Goal: Information Seeking & Learning: Learn about a topic

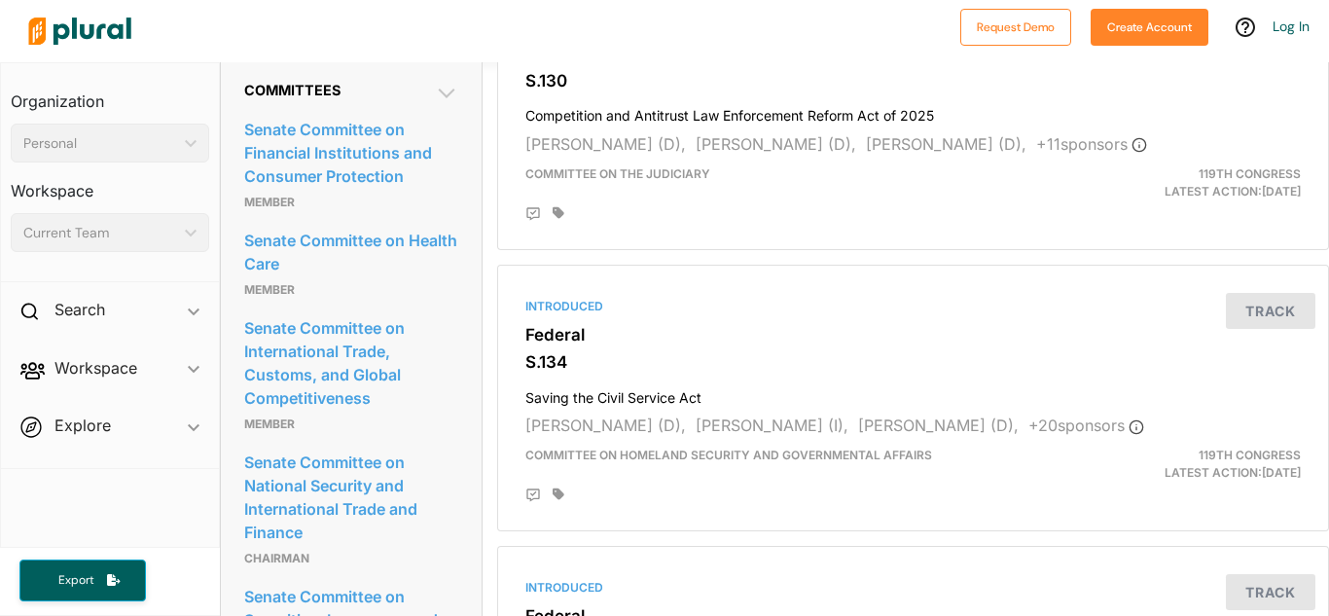
scroll to position [2003, 0]
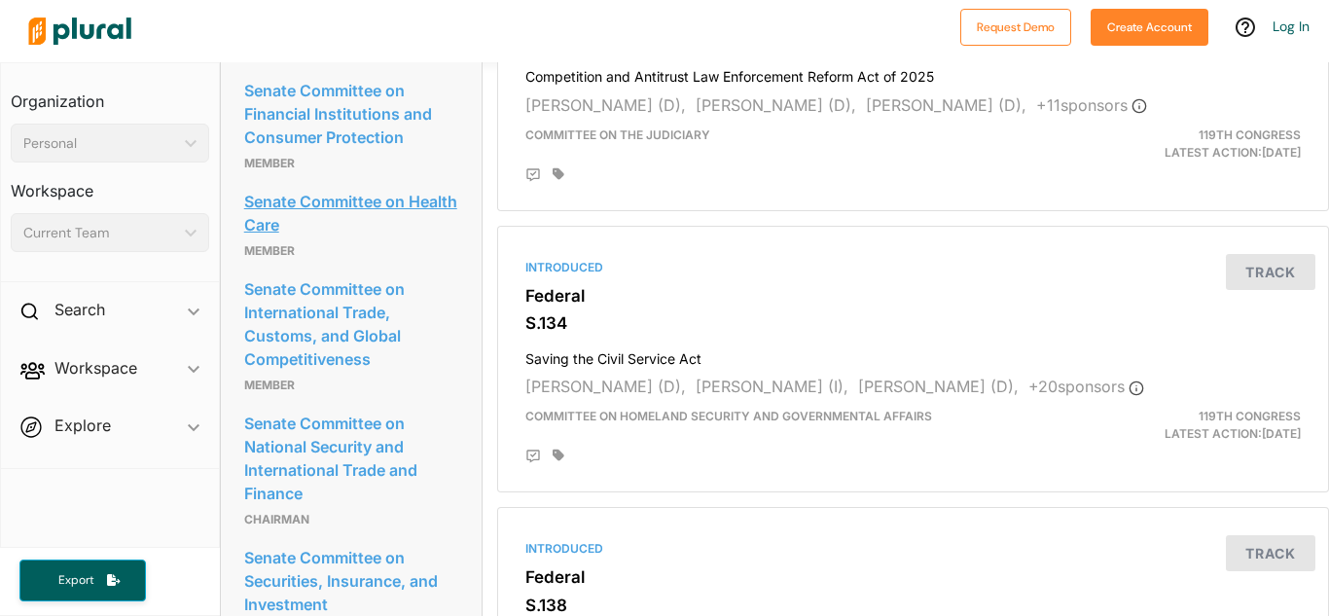
click at [296, 239] on link "Senate Committee on Health Care" at bounding box center [351, 213] width 214 height 53
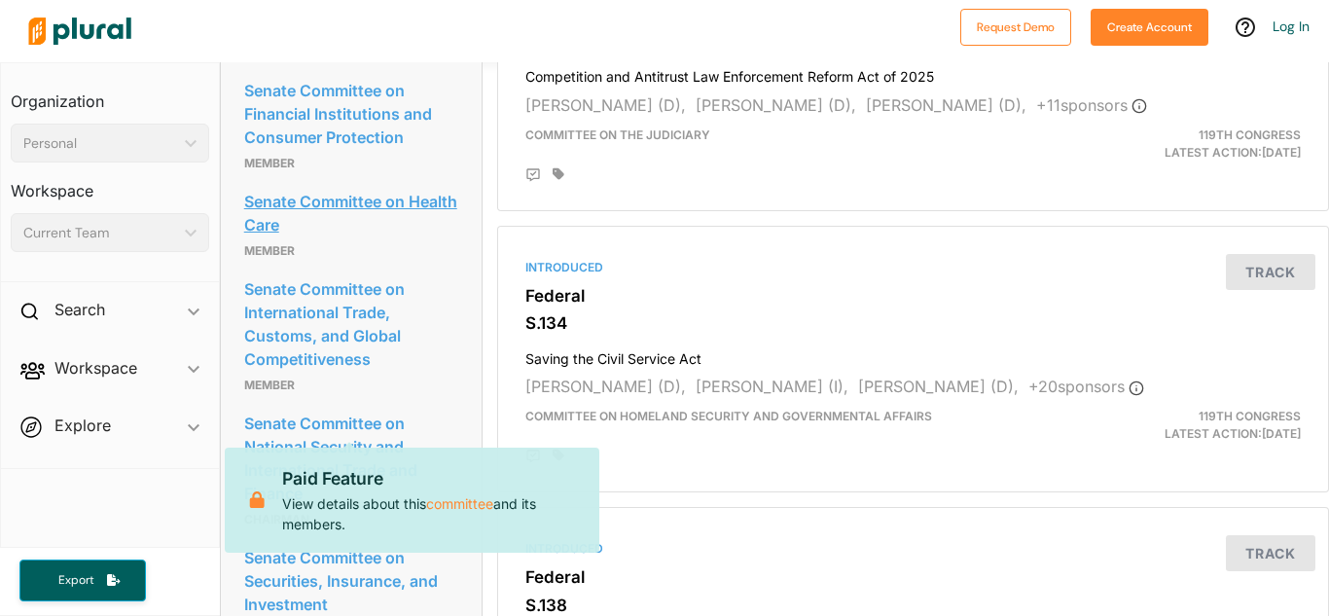
click at [300, 239] on link "Senate Committee on Health Care" at bounding box center [351, 213] width 214 height 53
click at [475, 503] on link "committee" at bounding box center [459, 503] width 67 height 22
click at [707, 463] on div at bounding box center [927, 456] width 748 height 16
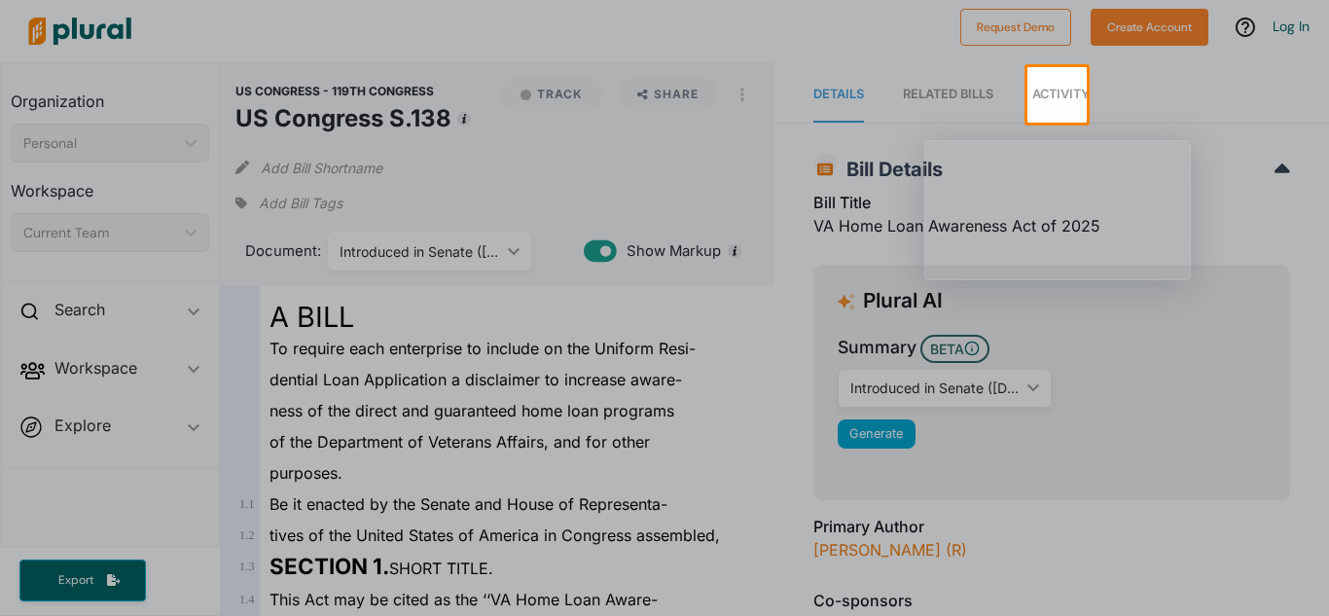
click at [961, 92] on div at bounding box center [513, 94] width 1027 height 55
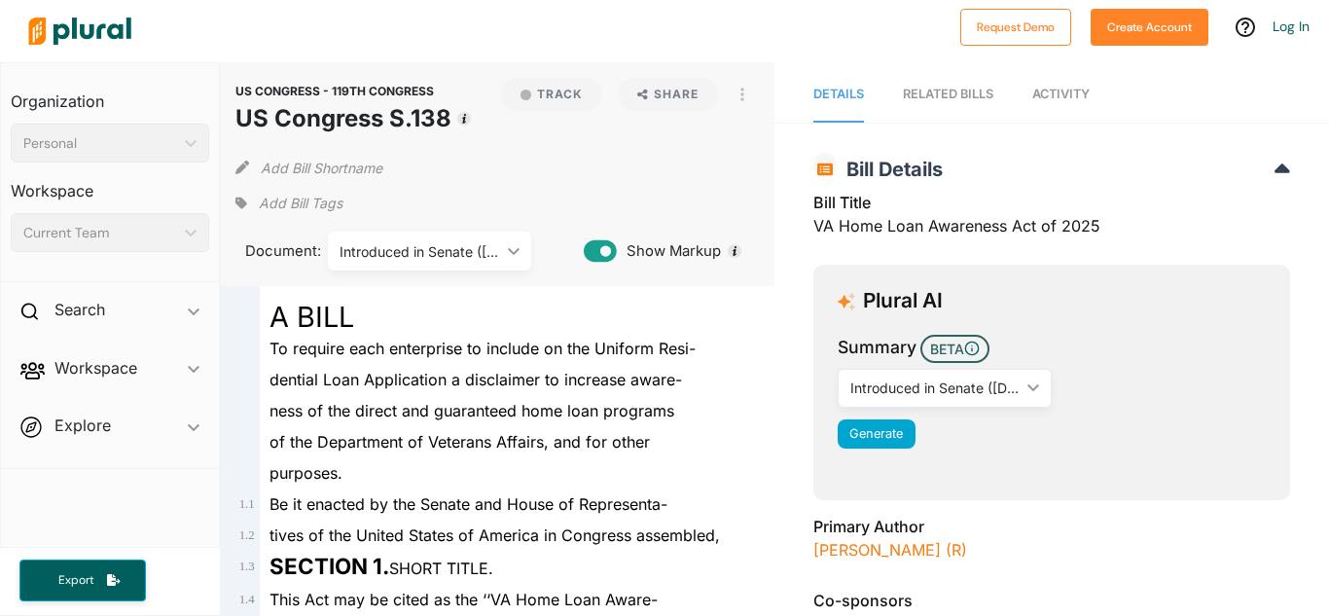
click at [1168, 86] on nav "Details RELATED BILLS Activity" at bounding box center [1051, 92] width 554 height 60
click at [72, 310] on h2 "Search" at bounding box center [79, 309] width 51 height 21
click at [66, 353] on h4 "Bills" at bounding box center [114, 354] width 169 height 18
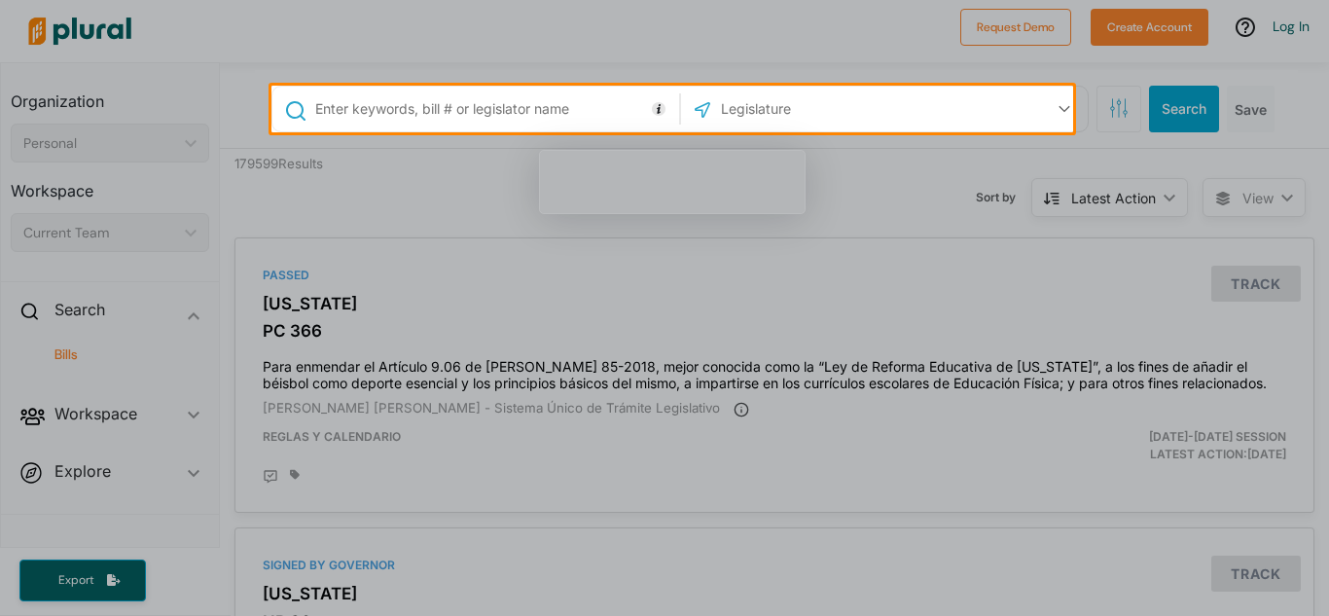
click at [392, 109] on input "text" at bounding box center [493, 108] width 361 height 37
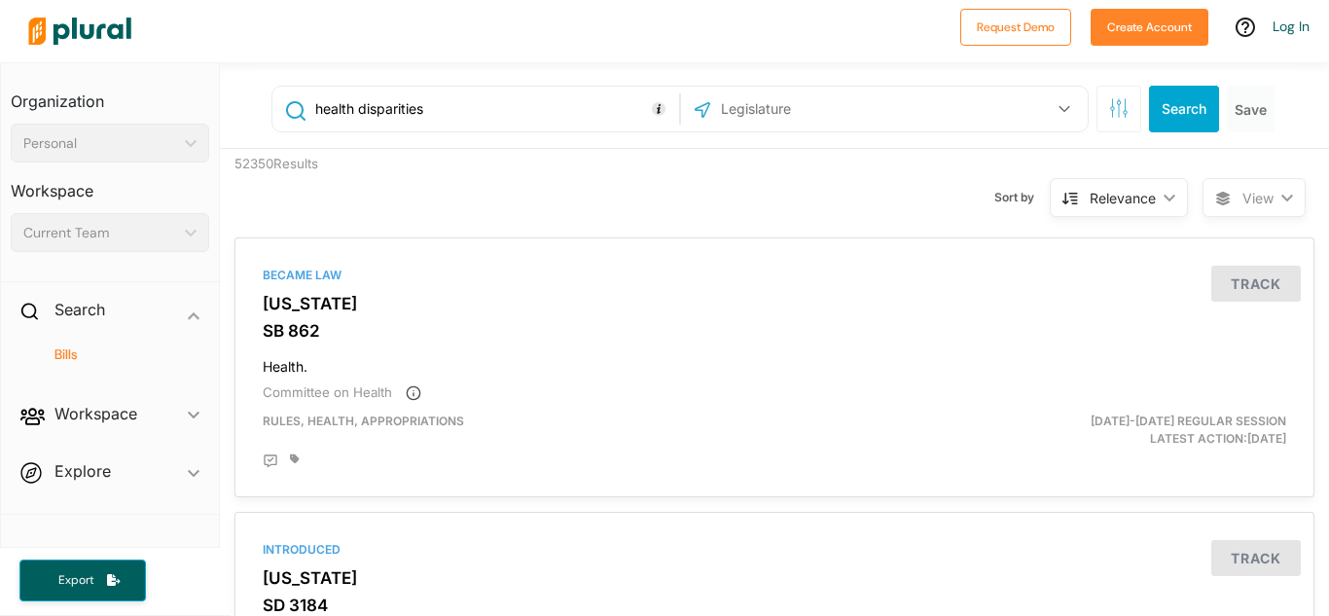
type input "health disparities"
click at [1052, 104] on button "button" at bounding box center [1064, 108] width 37 height 37
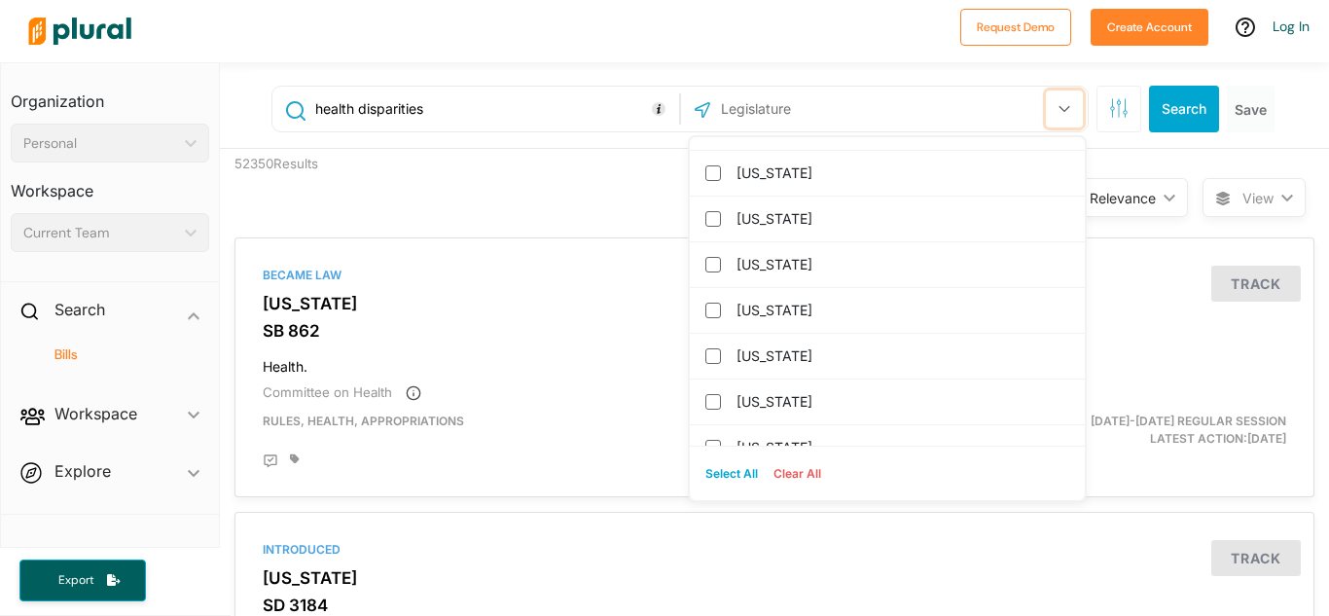
scroll to position [1972, 0]
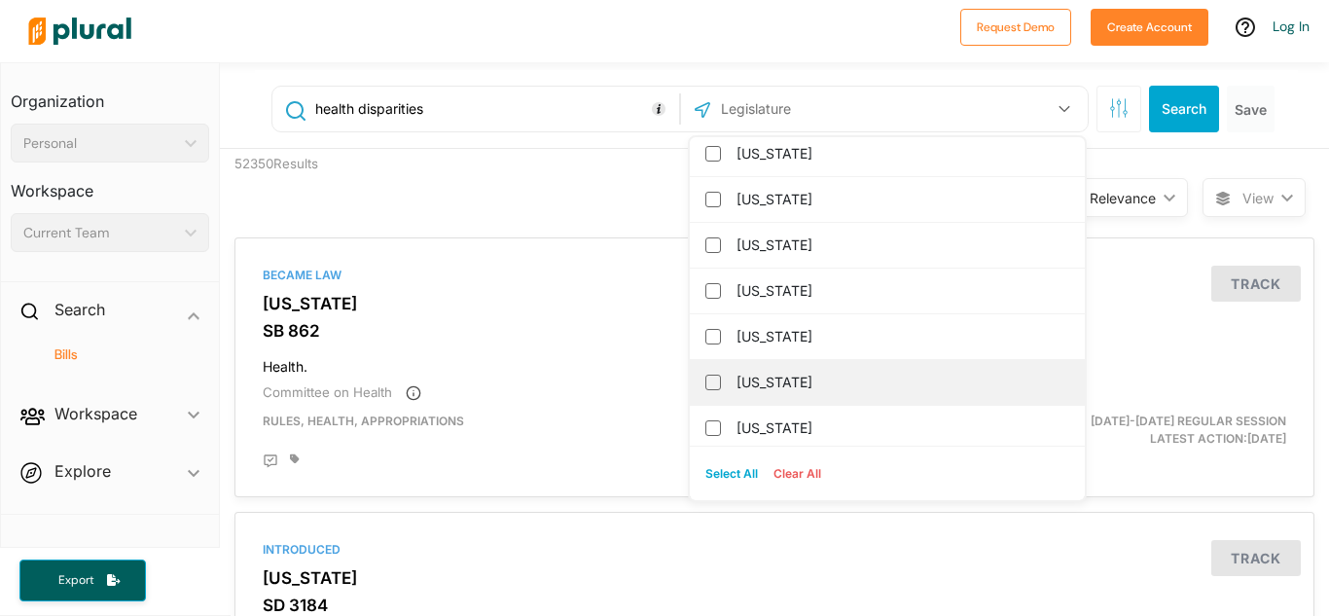
click at [970, 381] on label "[US_STATE]" at bounding box center [900, 382] width 329 height 29
click at [721, 381] on input "[US_STATE]" at bounding box center [713, 383] width 16 height 16
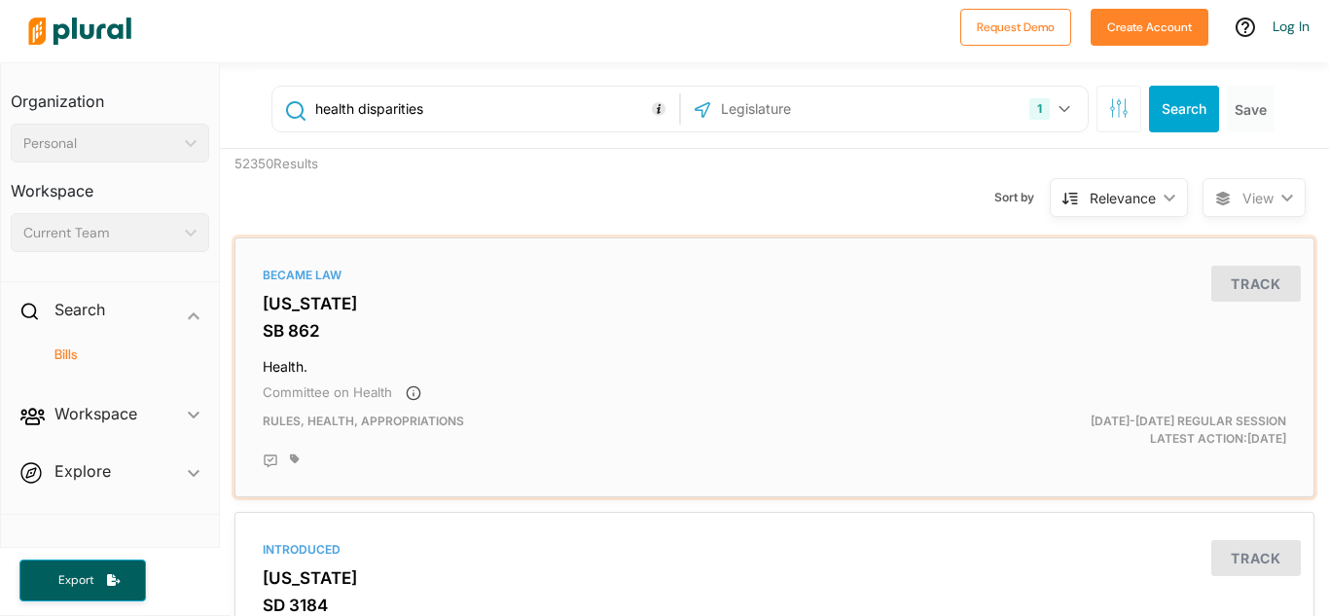
click at [1118, 275] on div "Became Law" at bounding box center [774, 276] width 1023 height 18
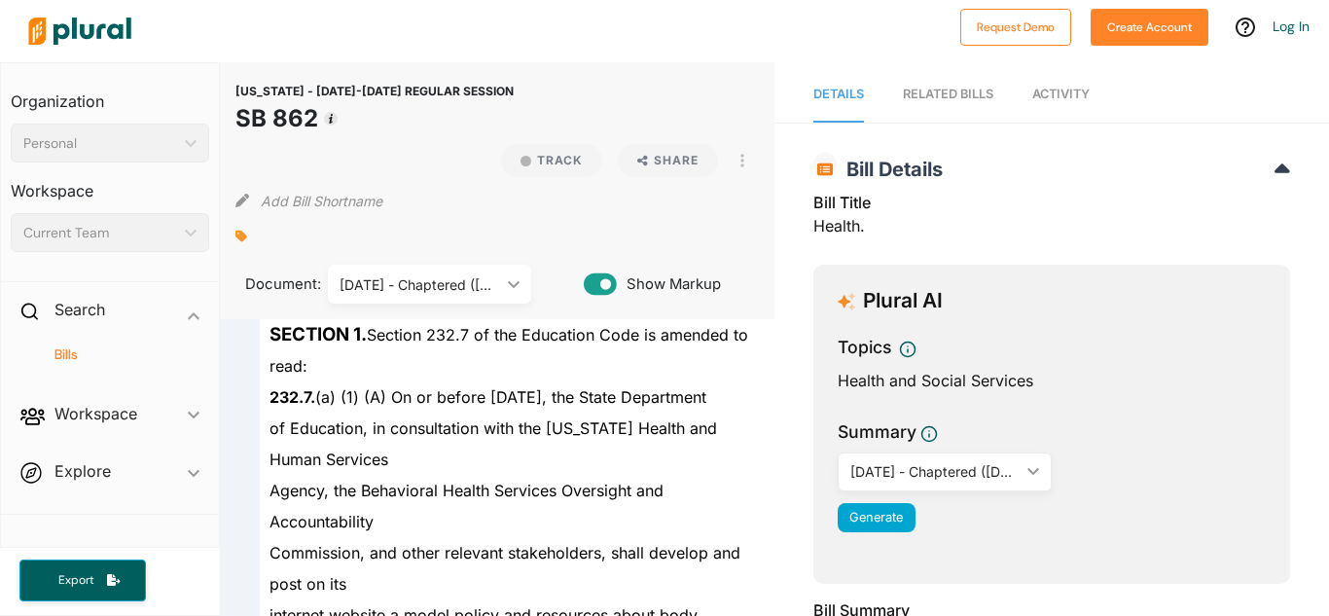
click at [792, 26] on div at bounding box center [484, 31] width 931 height 68
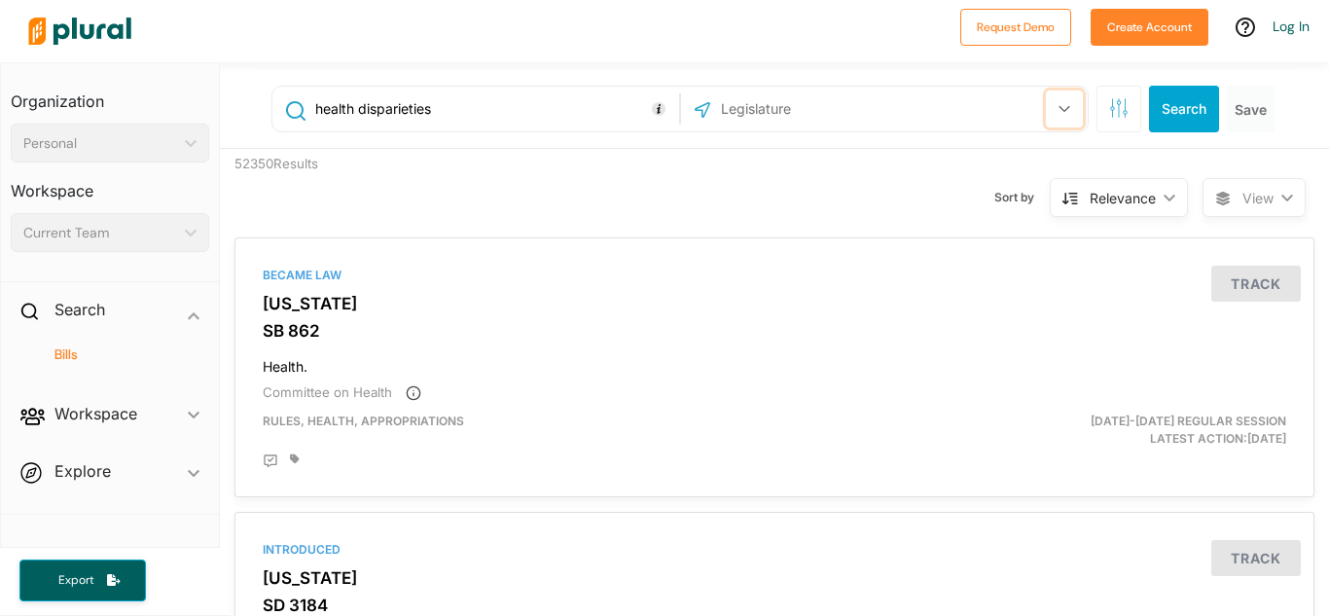
click at [1058, 105] on icon "button" at bounding box center [1064, 109] width 12 height 8
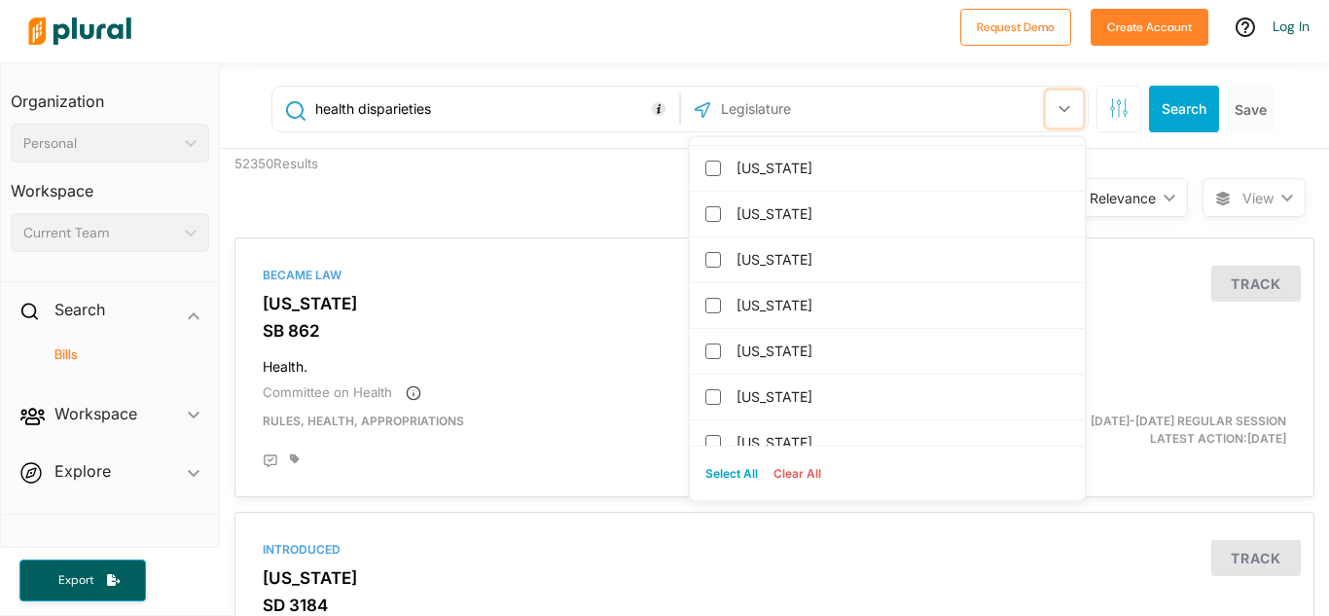
scroll to position [2115, 0]
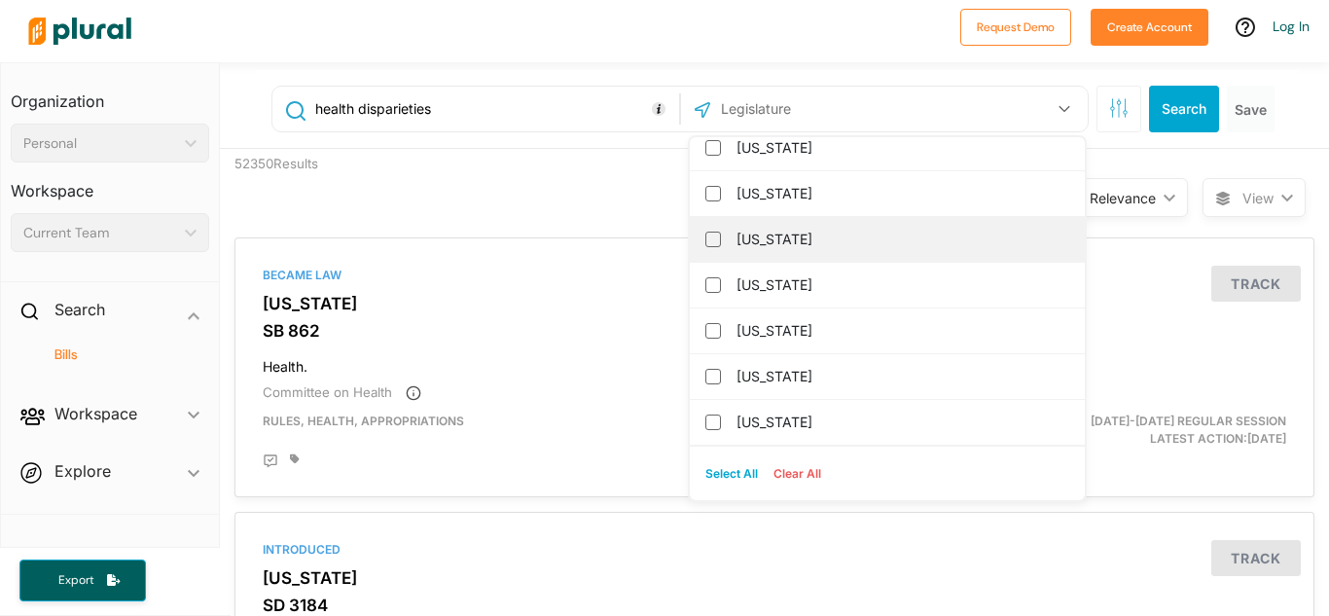
click at [798, 232] on label "[US_STATE]" at bounding box center [900, 239] width 329 height 29
click at [721, 232] on input "[US_STATE]" at bounding box center [713, 240] width 16 height 16
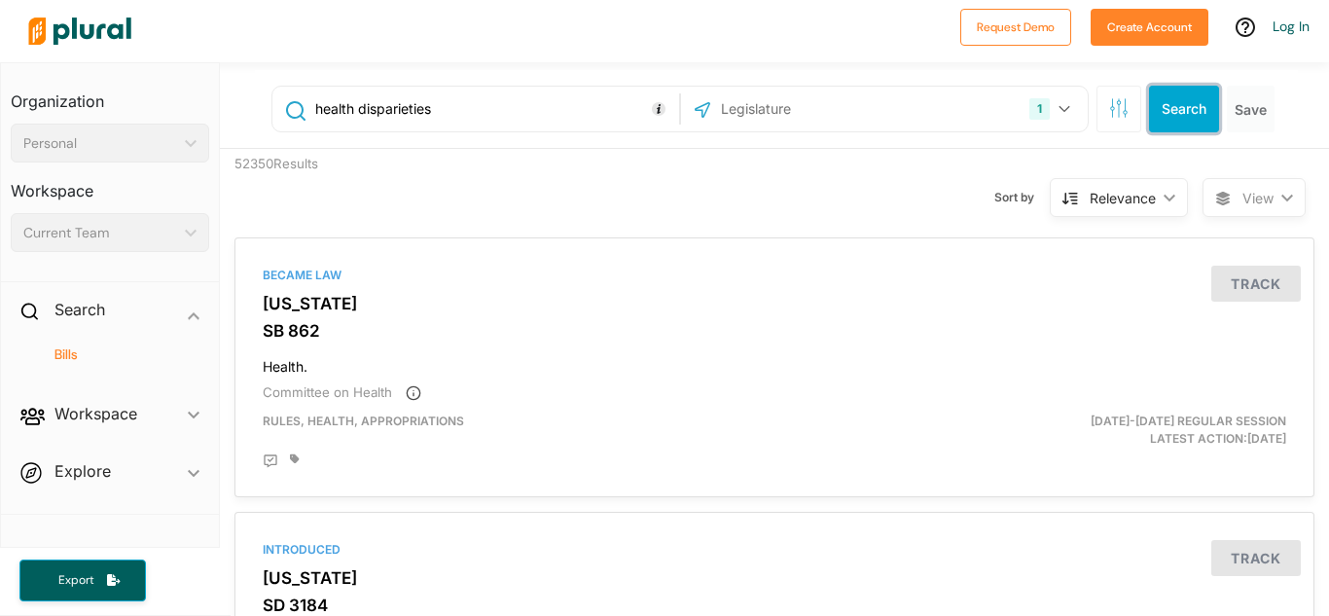
click at [1170, 103] on button "Search" at bounding box center [1184, 109] width 70 height 47
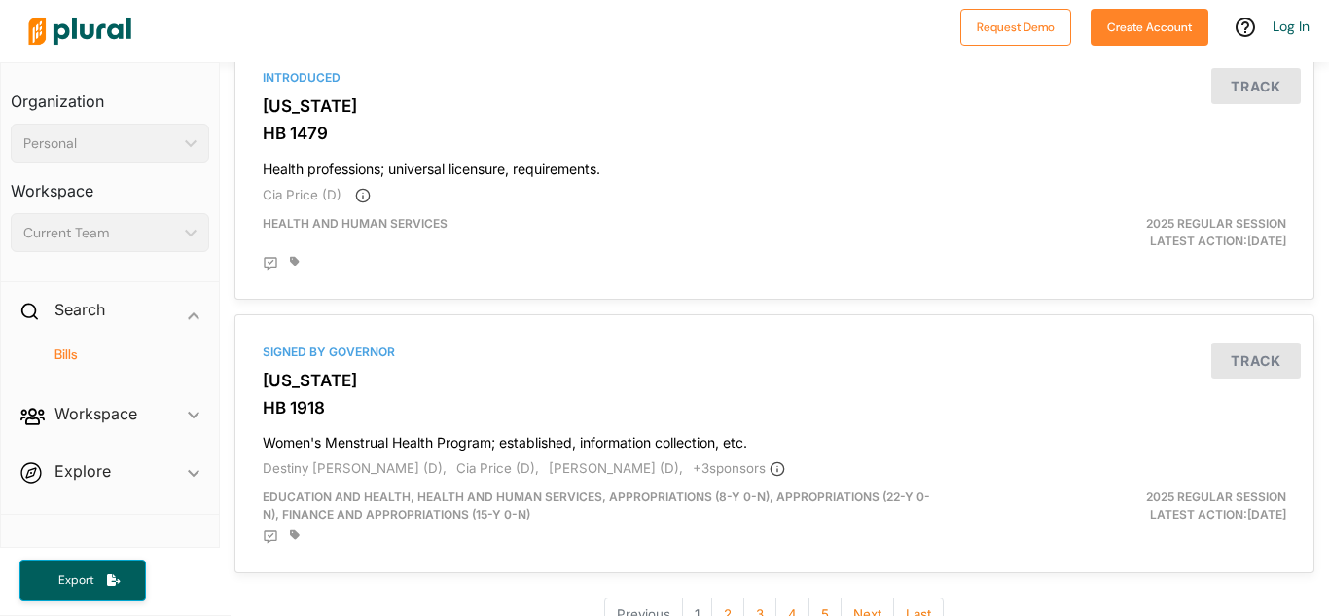
scroll to position [6577, 0]
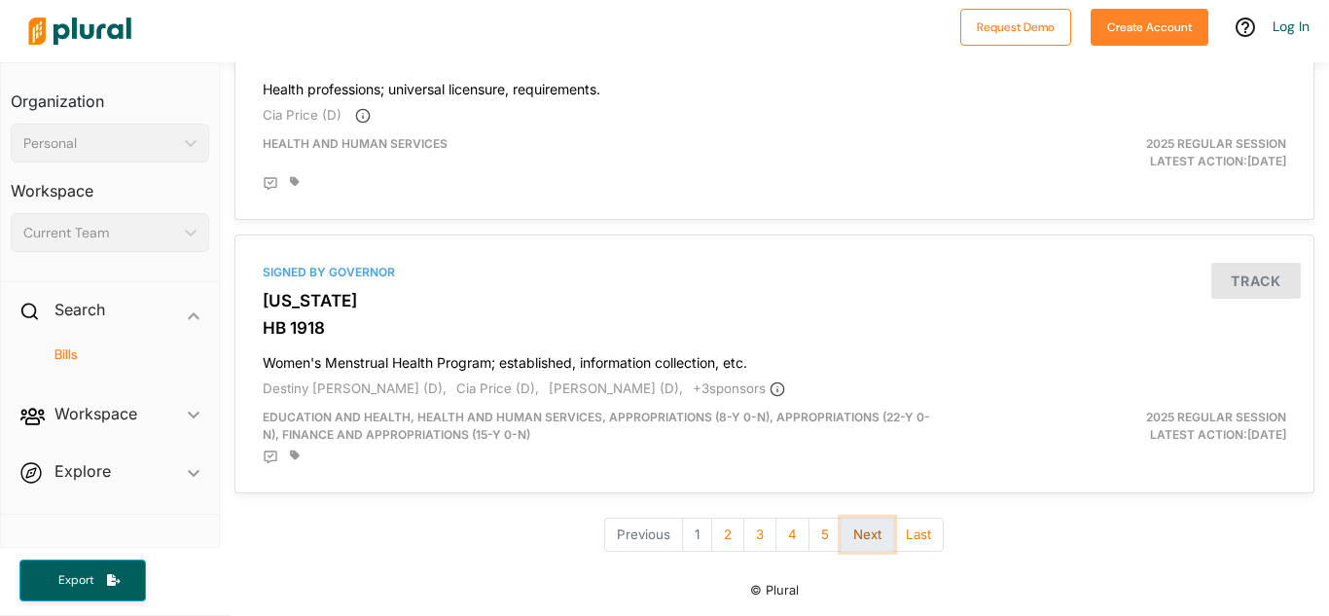
click at [858, 541] on button "Next" at bounding box center [867, 534] width 54 height 34
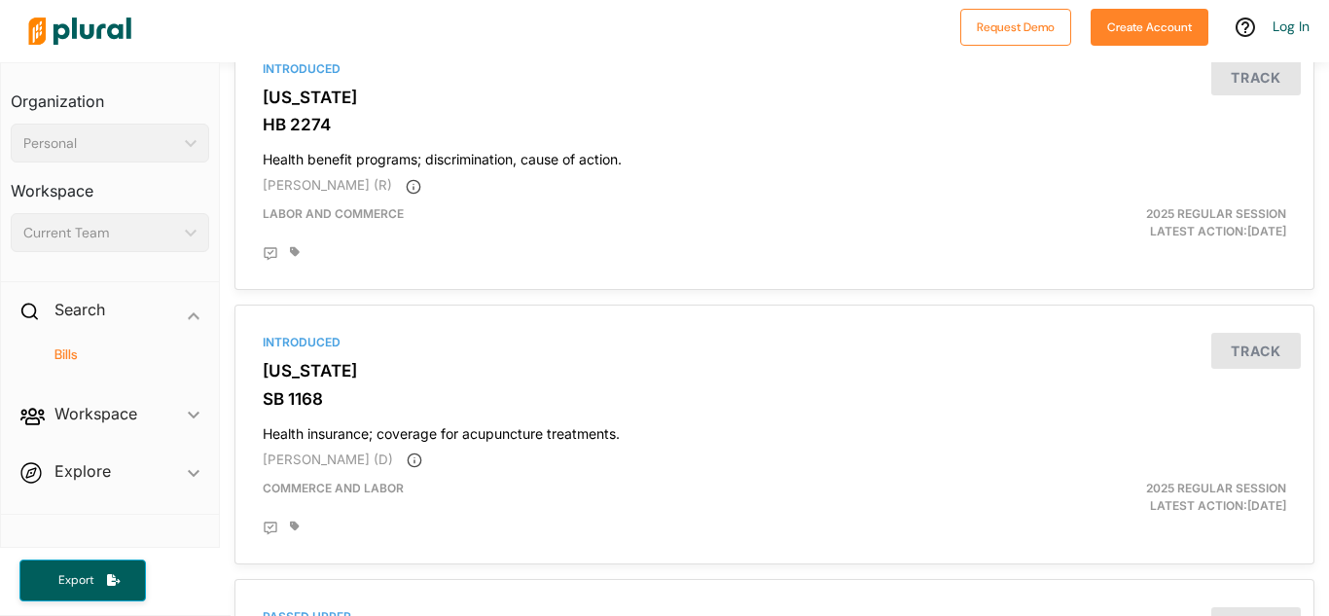
scroll to position [4004, 0]
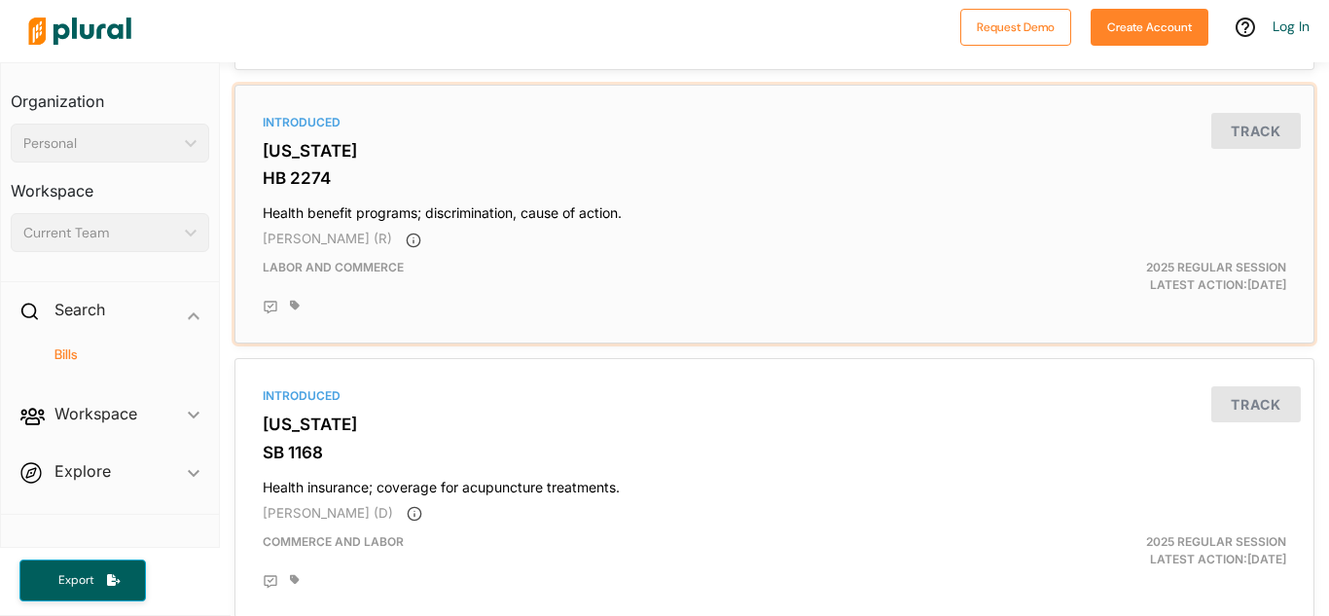
click at [540, 236] on div "[PERSON_NAME] (R)" at bounding box center [774, 239] width 1023 height 19
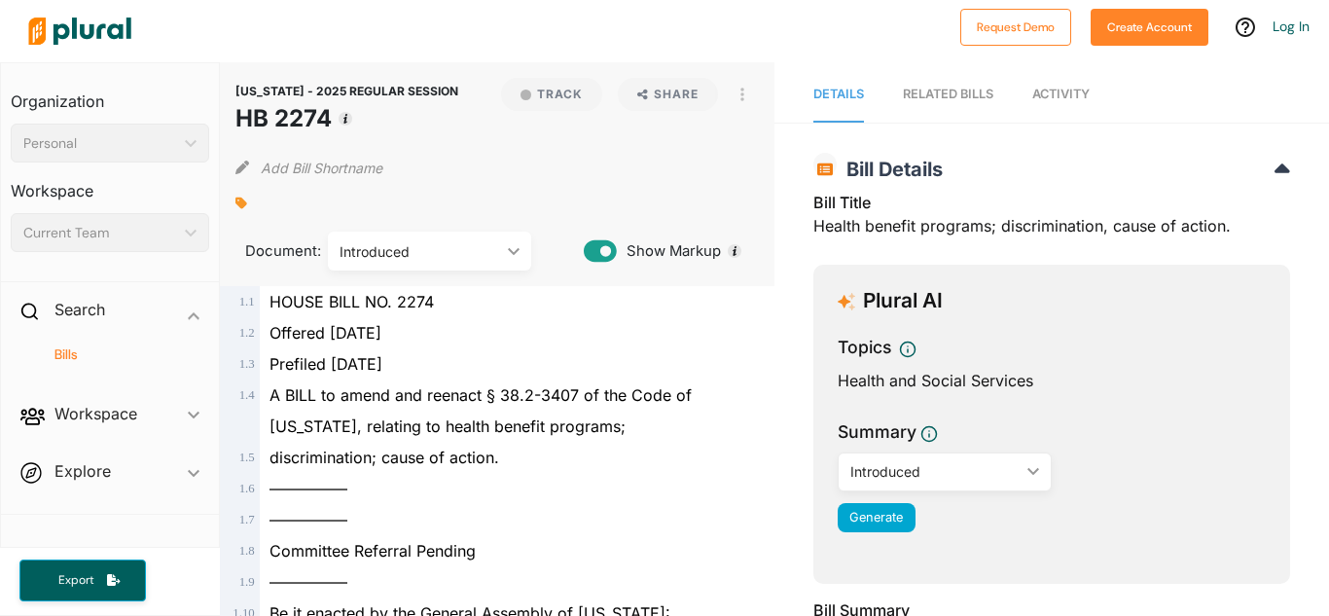
click at [728, 423] on div "A BILL to amend and reenact § 38.2-3407 of the Code of [US_STATE], relating to …" at bounding box center [506, 410] width 492 height 62
